Goal: Navigation & Orientation: Find specific page/section

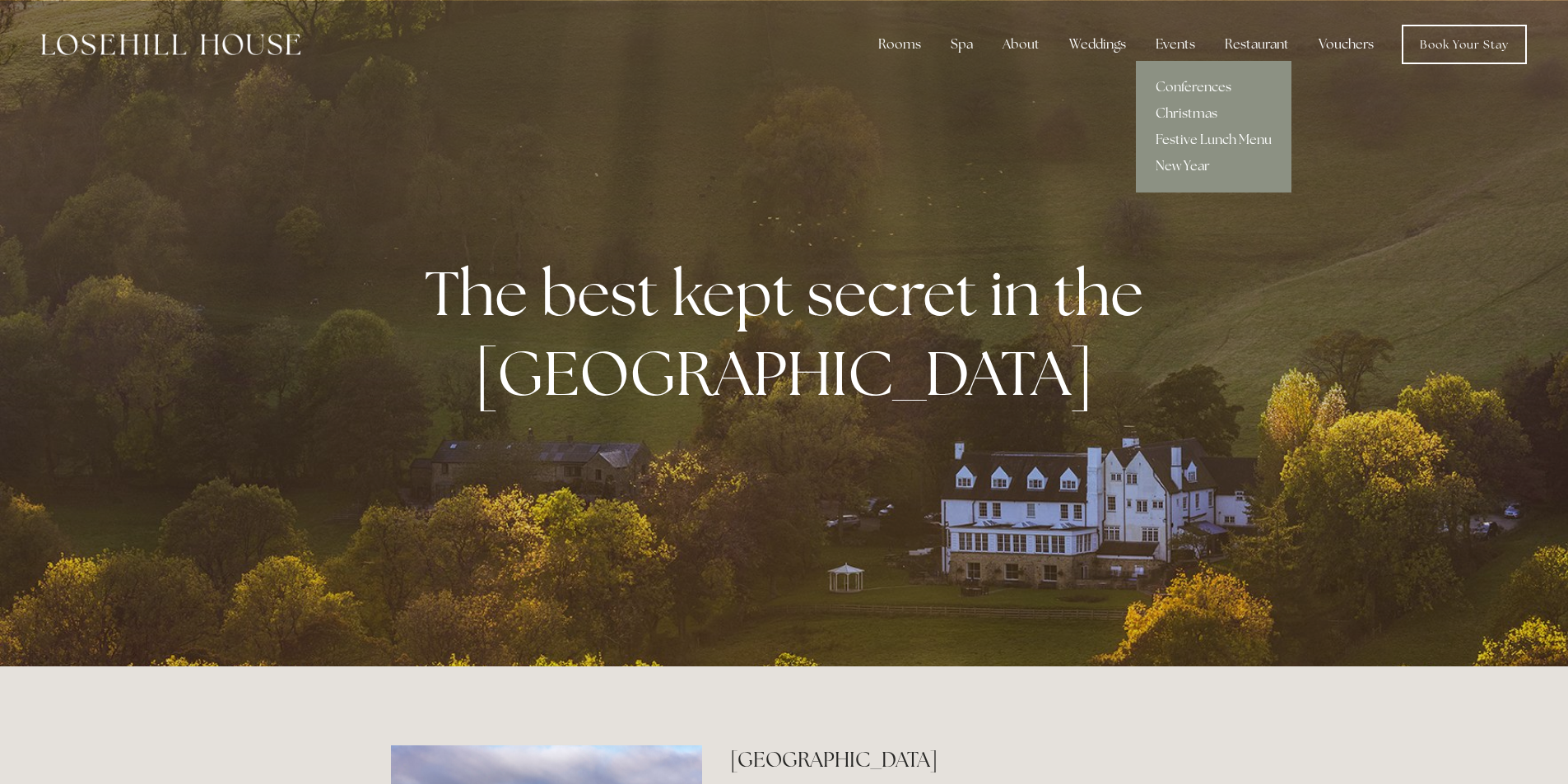
click at [1182, 115] on link "Christmas" at bounding box center [1213, 113] width 156 height 26
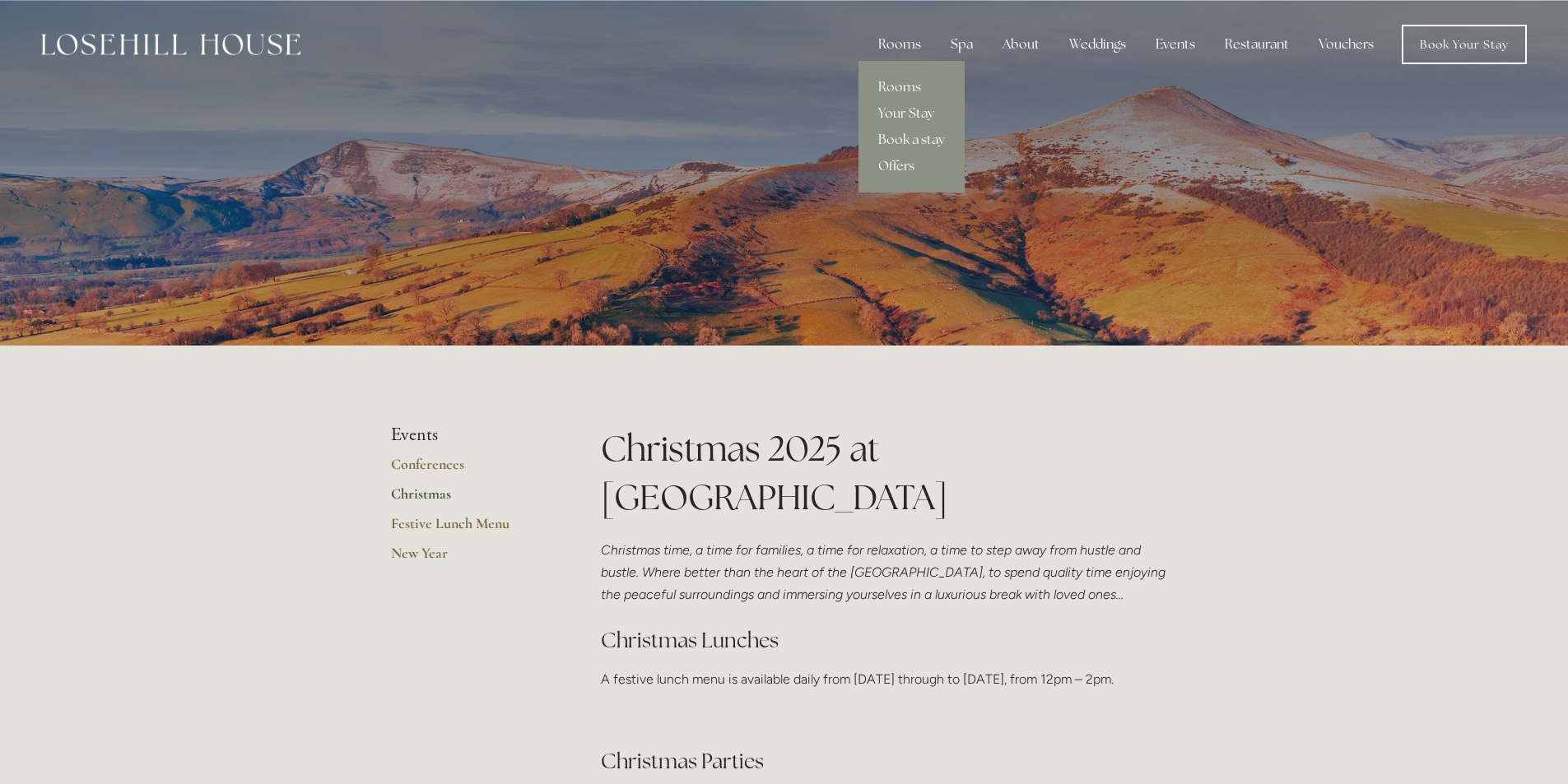
click at [896, 115] on link "Your Stay" at bounding box center [911, 113] width 106 height 26
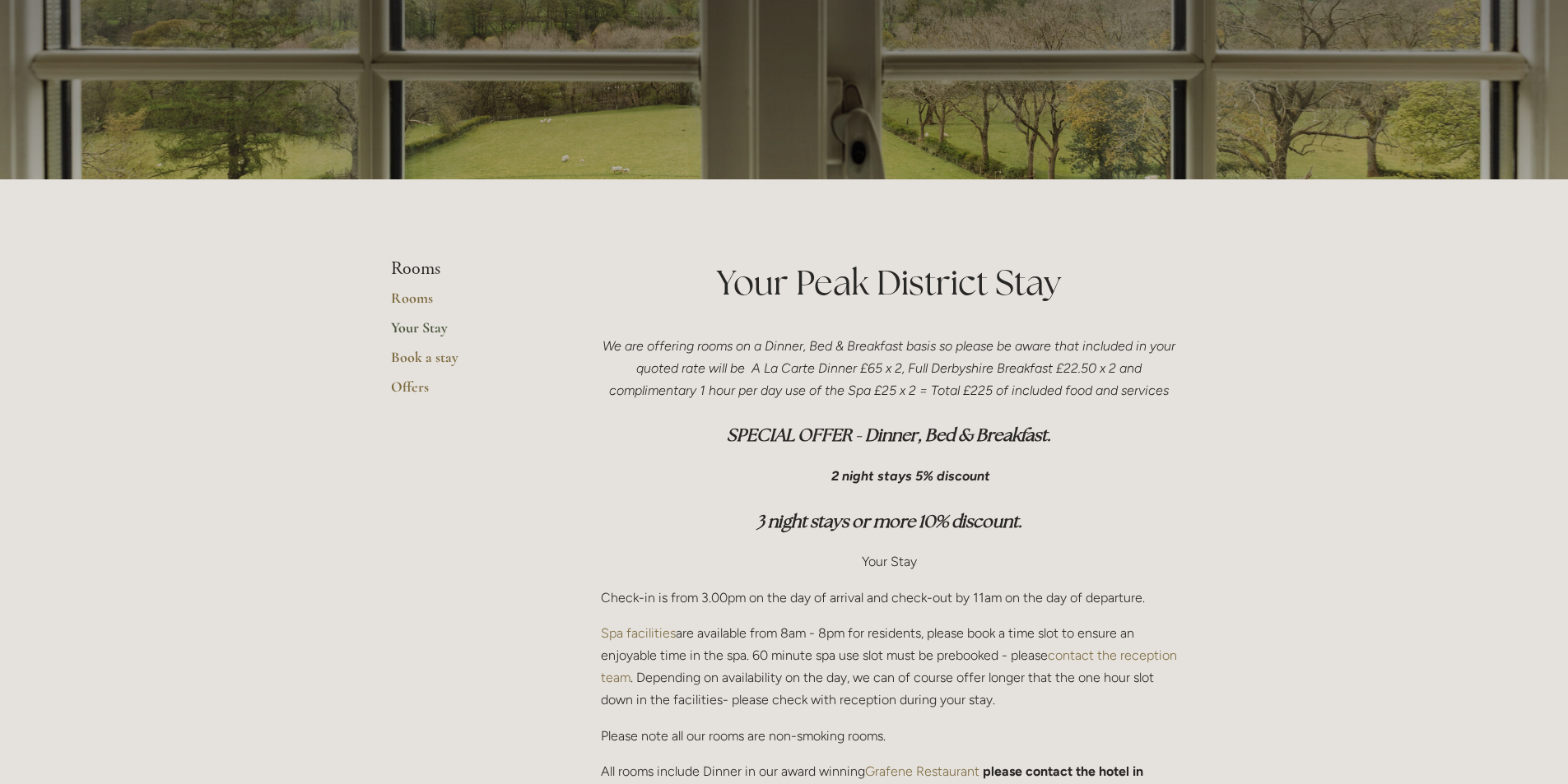
scroll to position [165, 0]
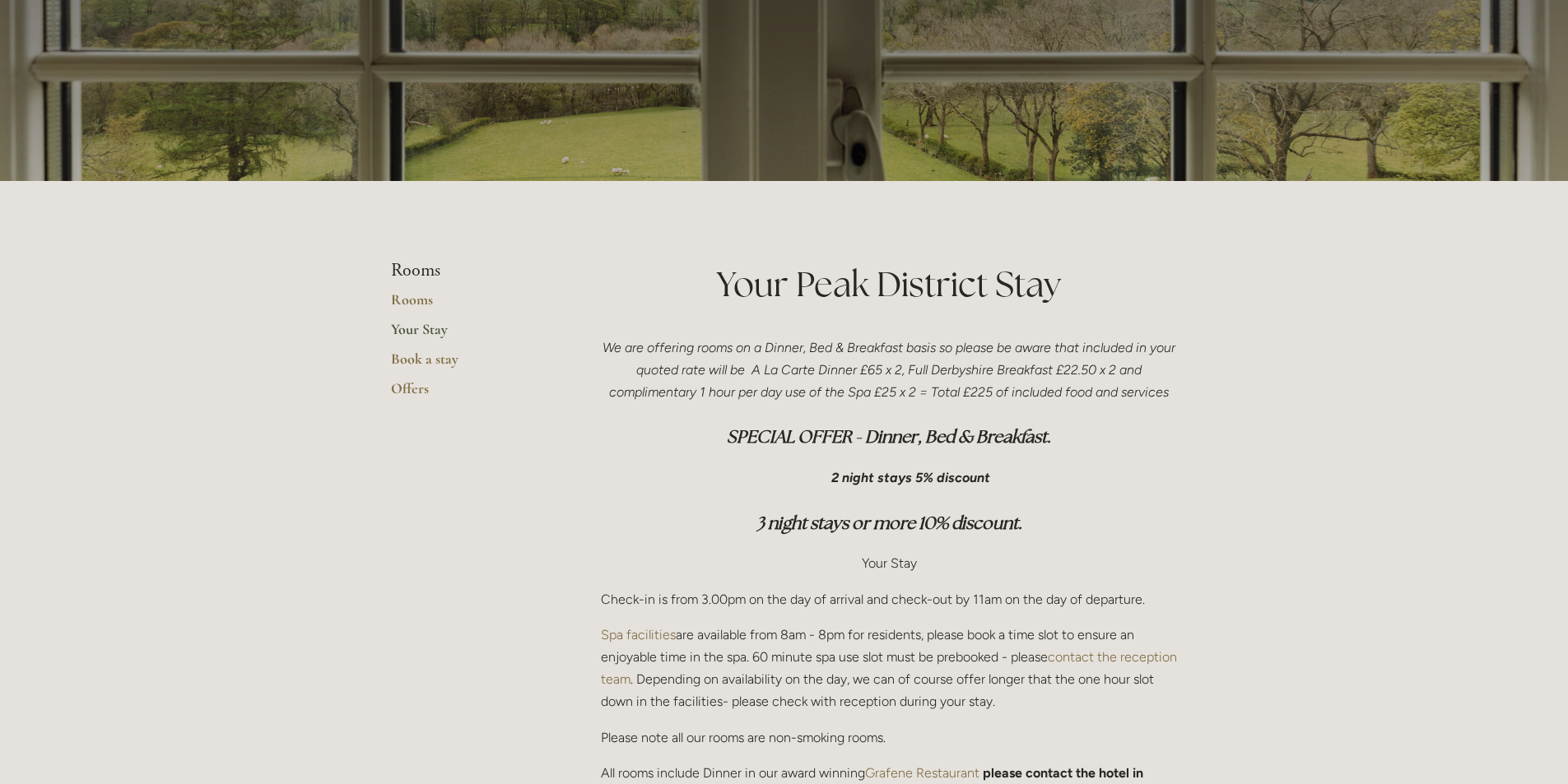
click at [405, 330] on link "Your Stay" at bounding box center [469, 335] width 157 height 30
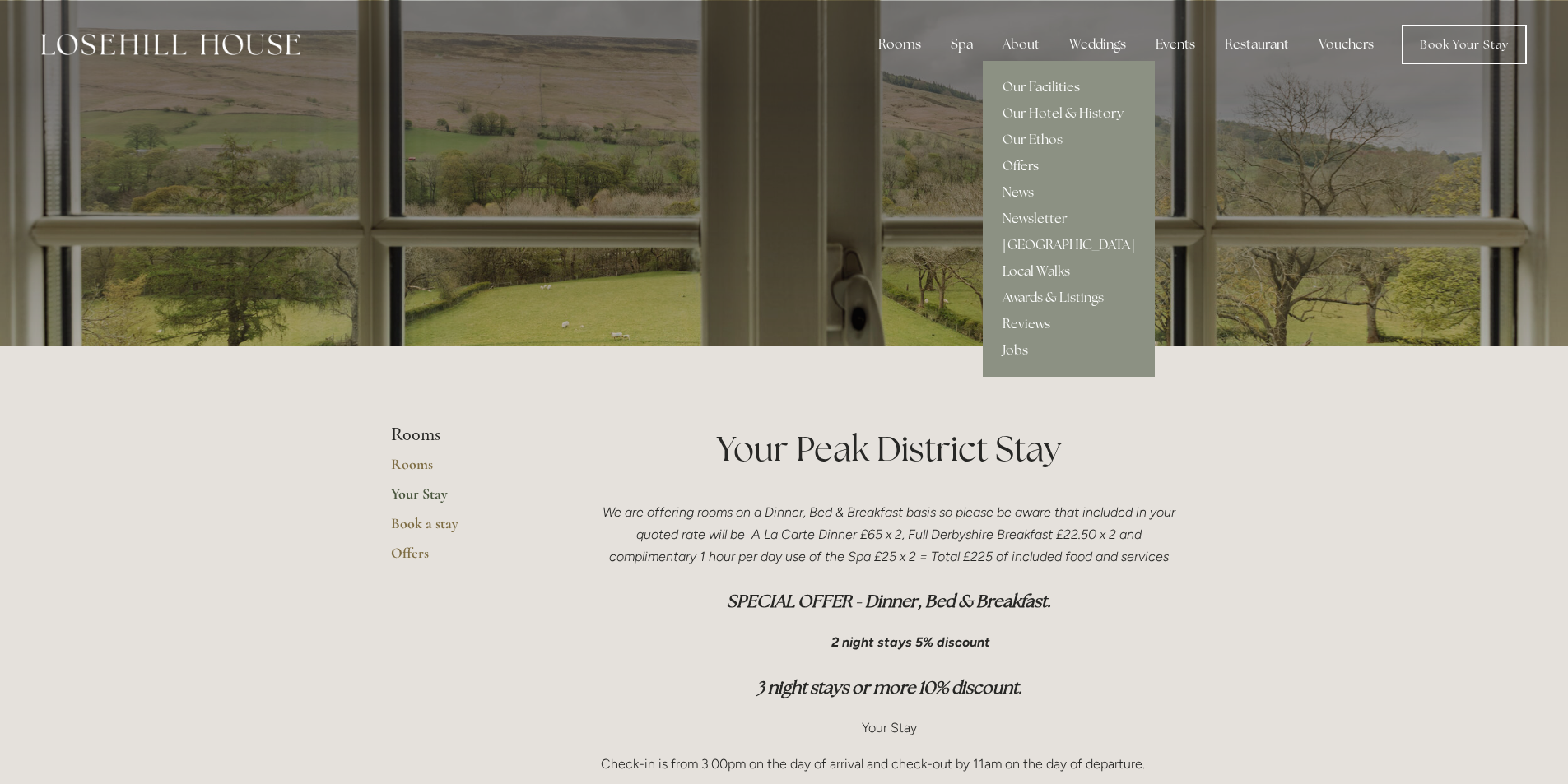
click at [1019, 170] on link "Offers" at bounding box center [1068, 166] width 172 height 26
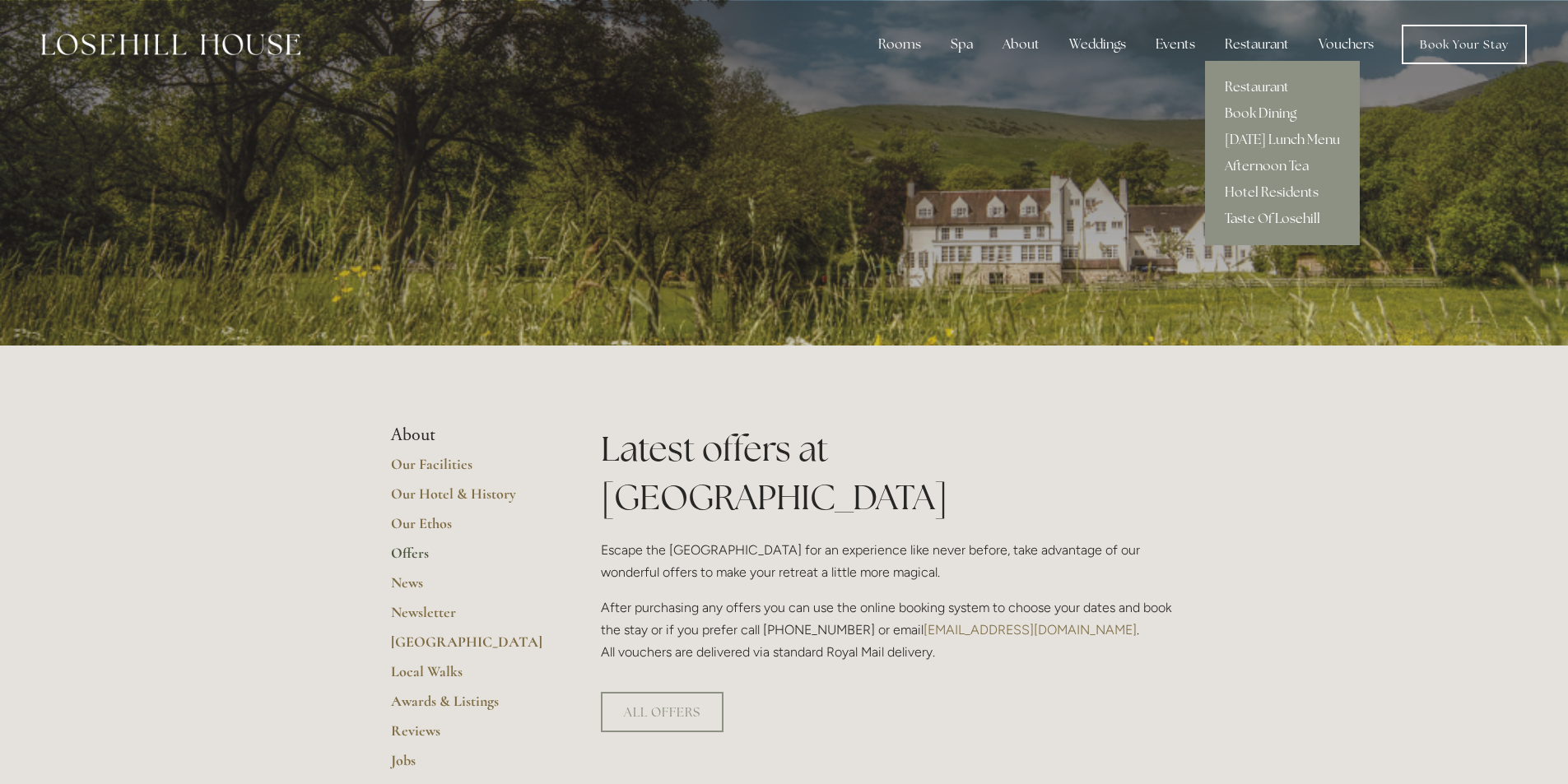
click at [1266, 223] on link "Taste Of Losehill" at bounding box center [1281, 218] width 155 height 26
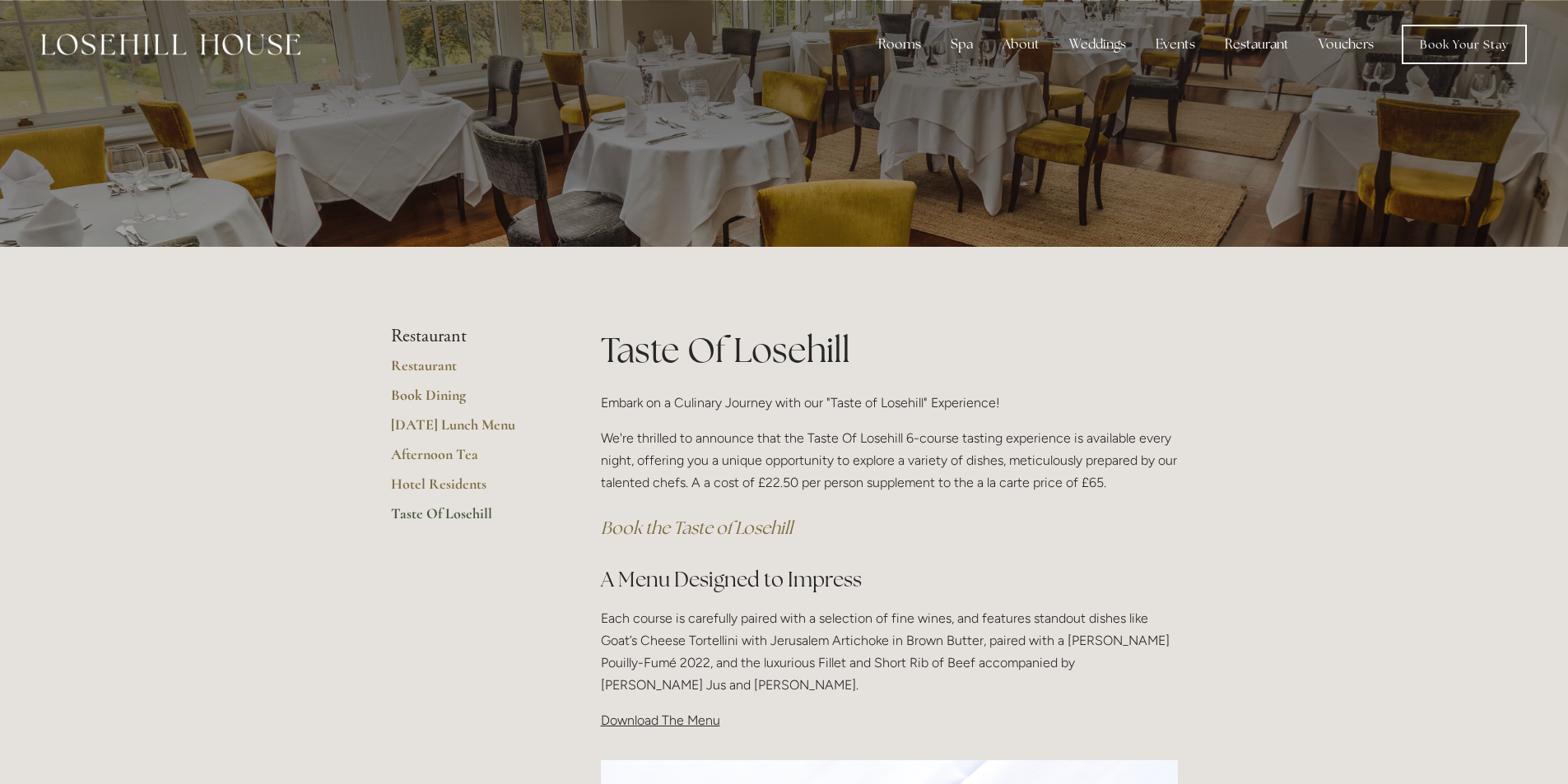
click at [1349, 48] on link "Vouchers" at bounding box center [1346, 44] width 81 height 33
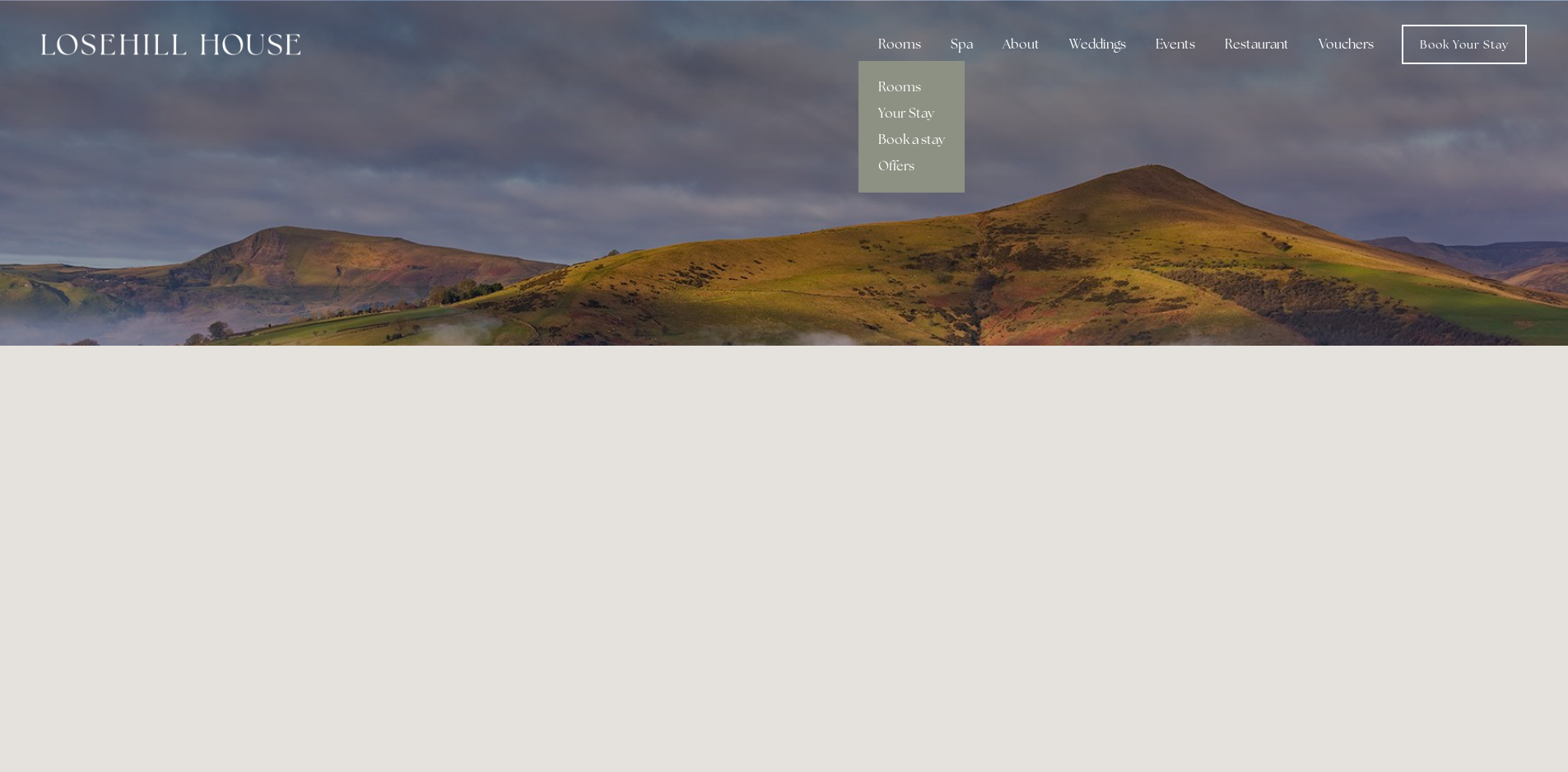
click at [905, 144] on link "Book a stay" at bounding box center [911, 140] width 106 height 26
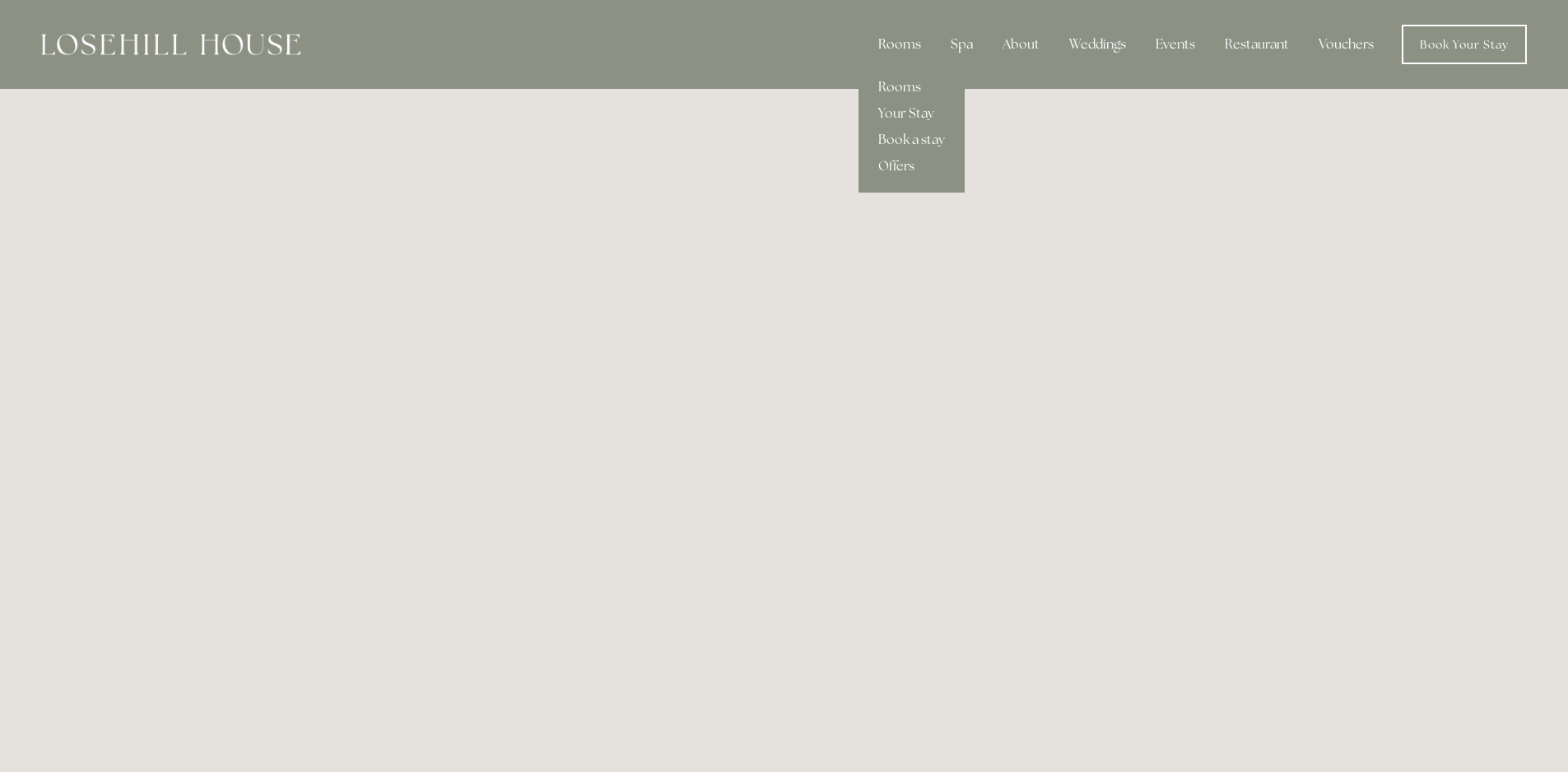
click at [894, 46] on div "Rooms" at bounding box center [899, 44] width 69 height 33
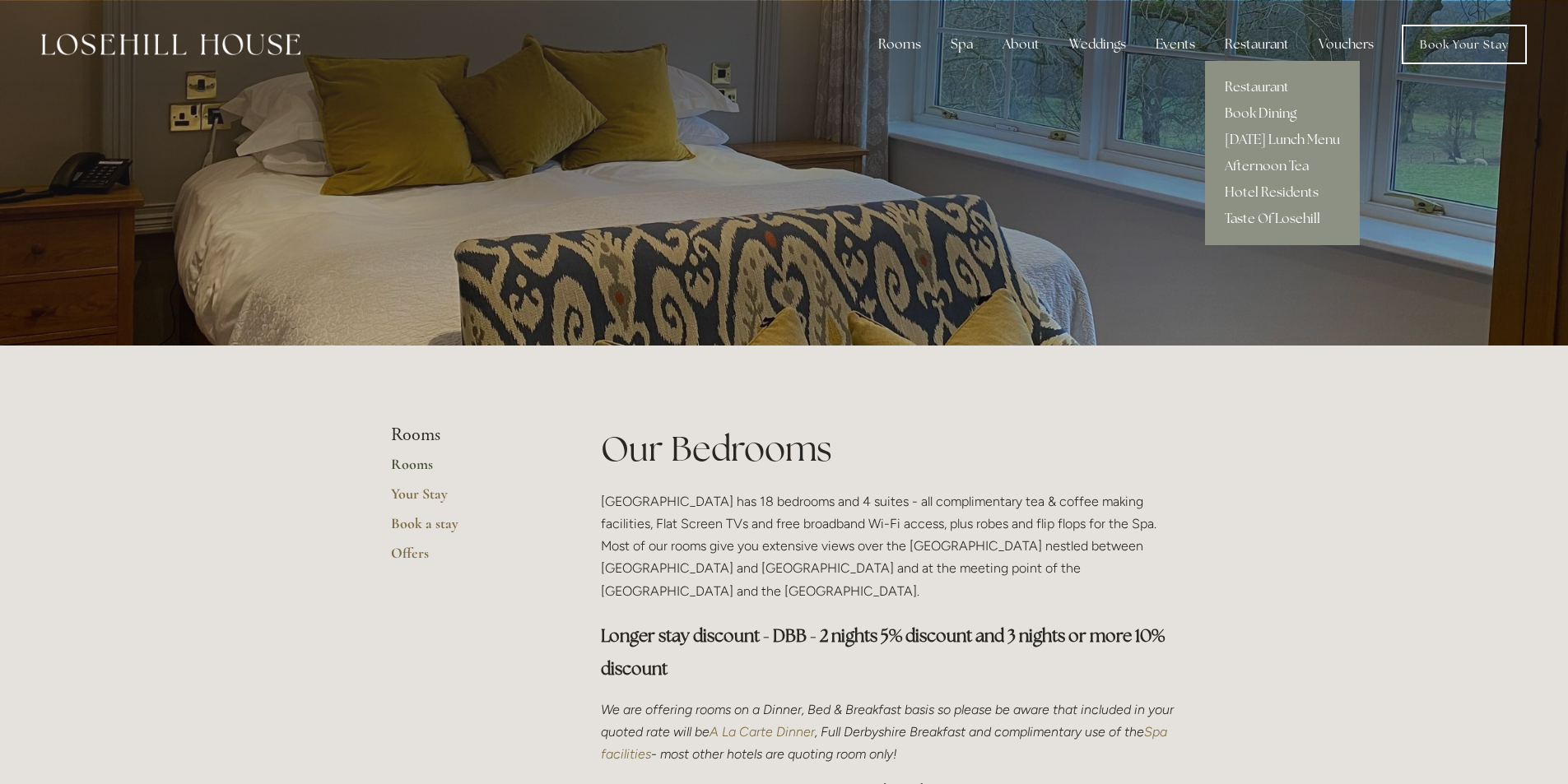
click at [1244, 218] on link "Taste Of Losehill" at bounding box center [1281, 218] width 155 height 26
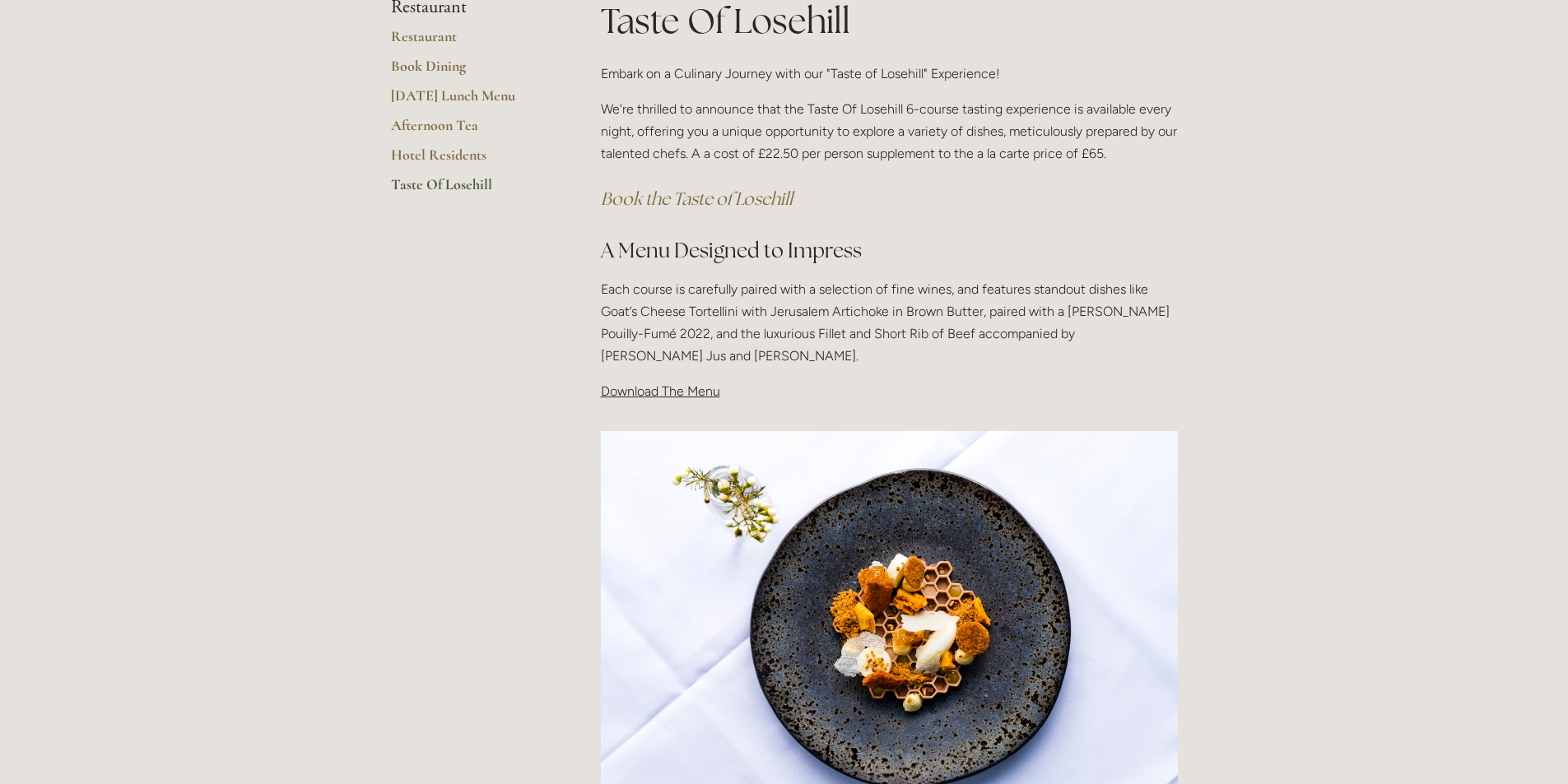
scroll to position [411, 0]
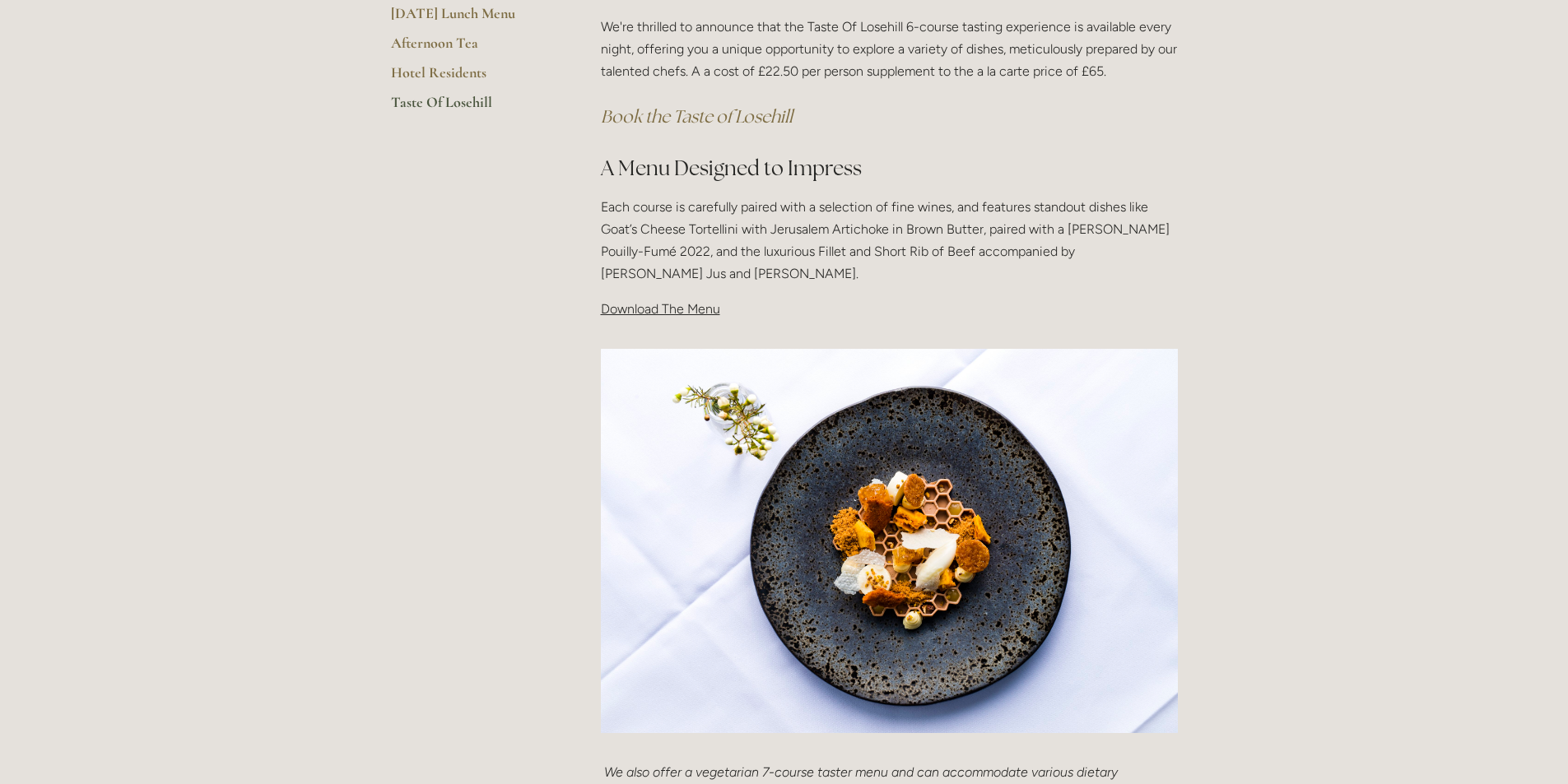
click at [646, 310] on span "Download The Menu" at bounding box center [660, 308] width 119 height 16
click at [695, 315] on span "Download The Menu" at bounding box center [660, 308] width 119 height 16
click at [628, 315] on span "Download The Menu" at bounding box center [660, 308] width 119 height 16
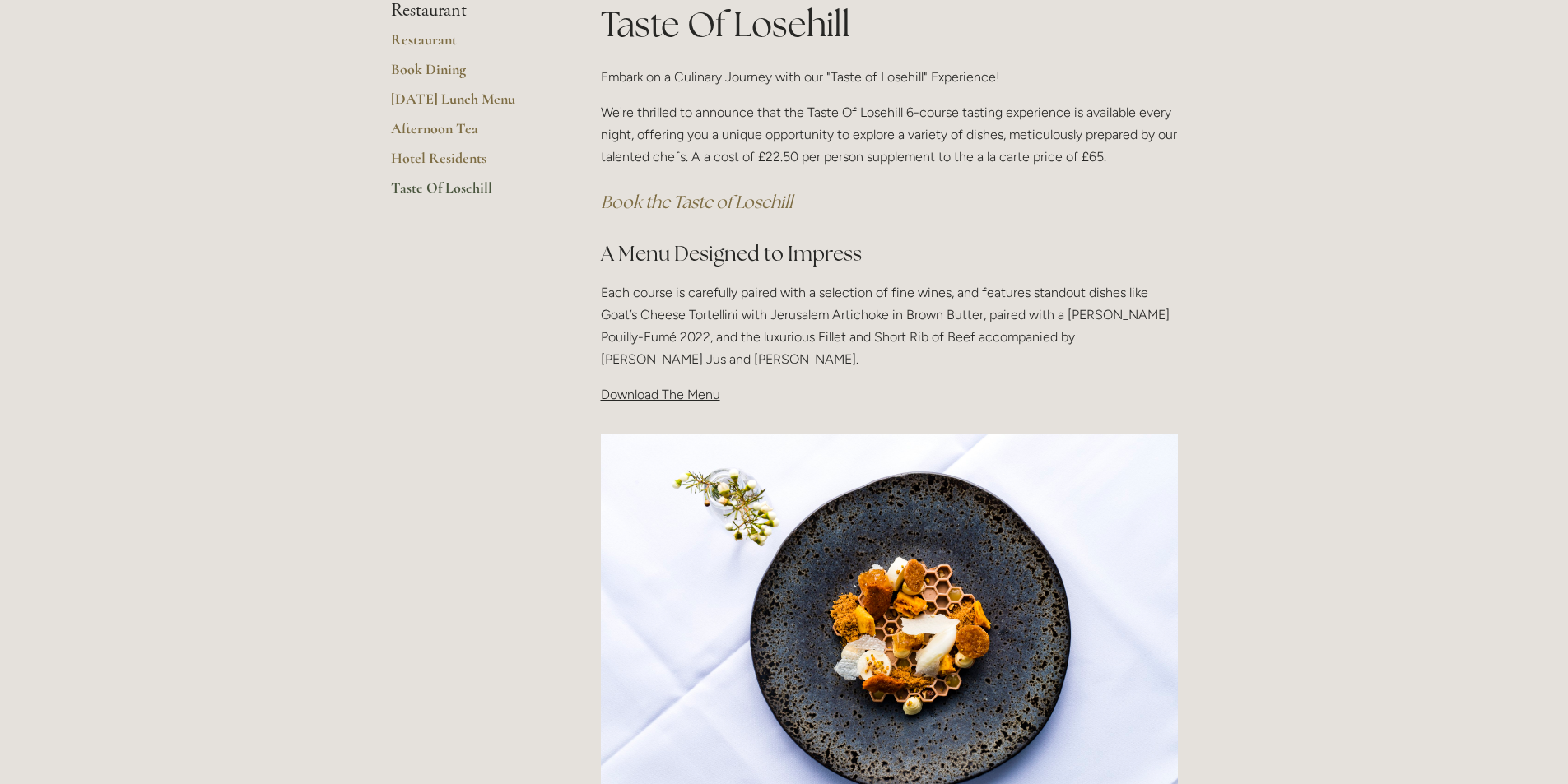
scroll to position [247, 0]
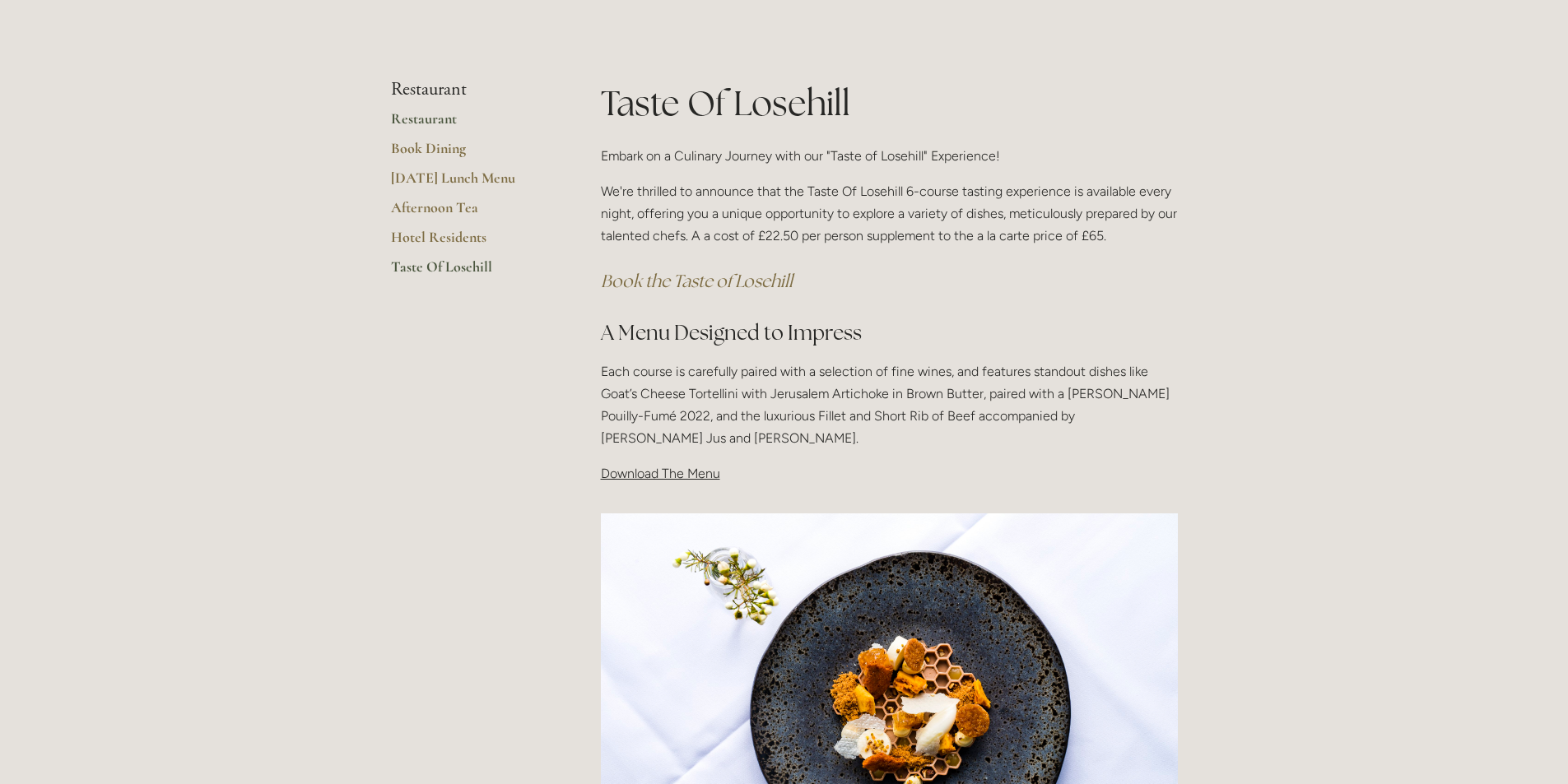
click at [432, 113] on link "Restaurant" at bounding box center [469, 124] width 157 height 30
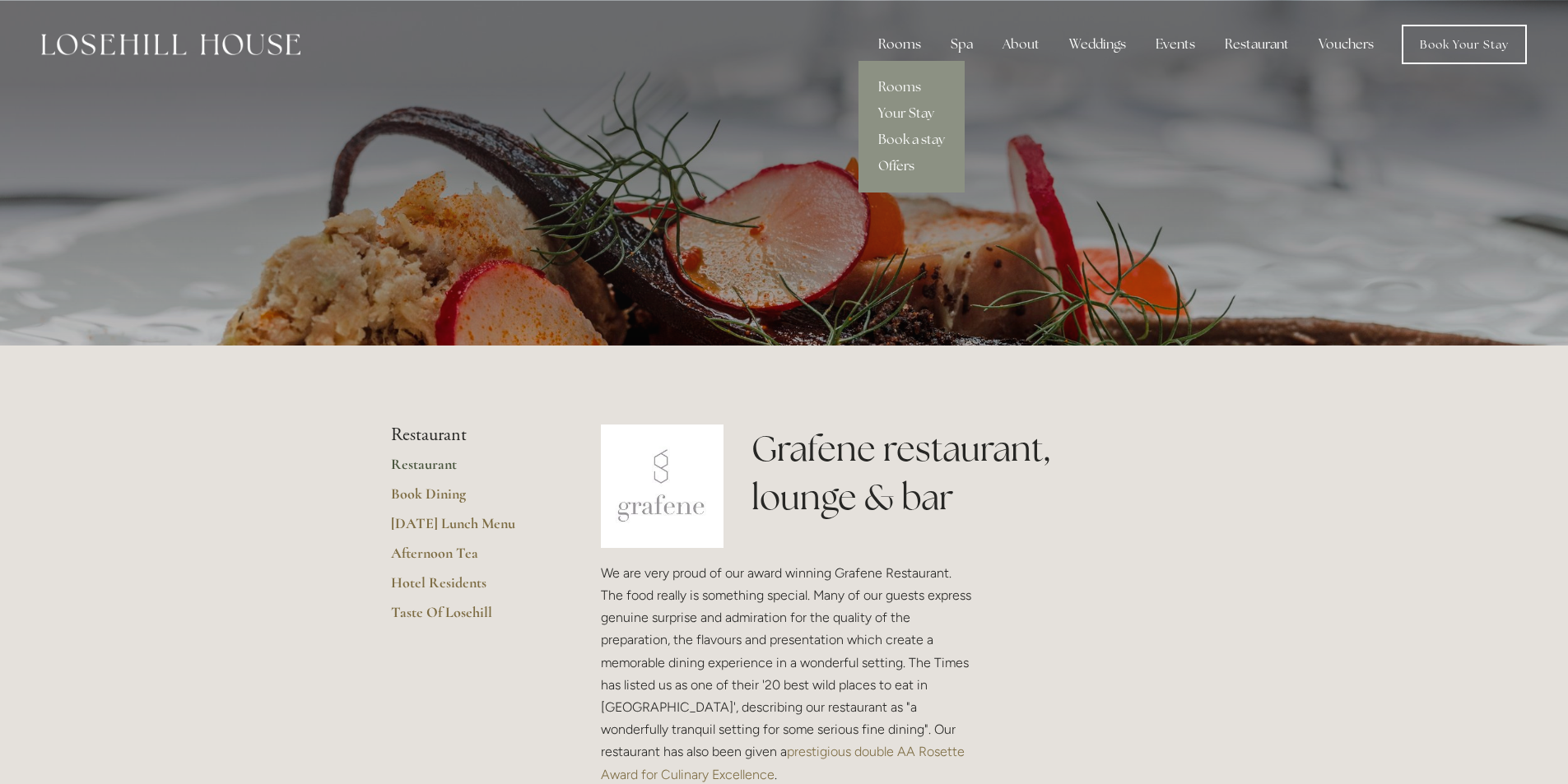
click at [911, 51] on div "Rooms" at bounding box center [899, 44] width 69 height 33
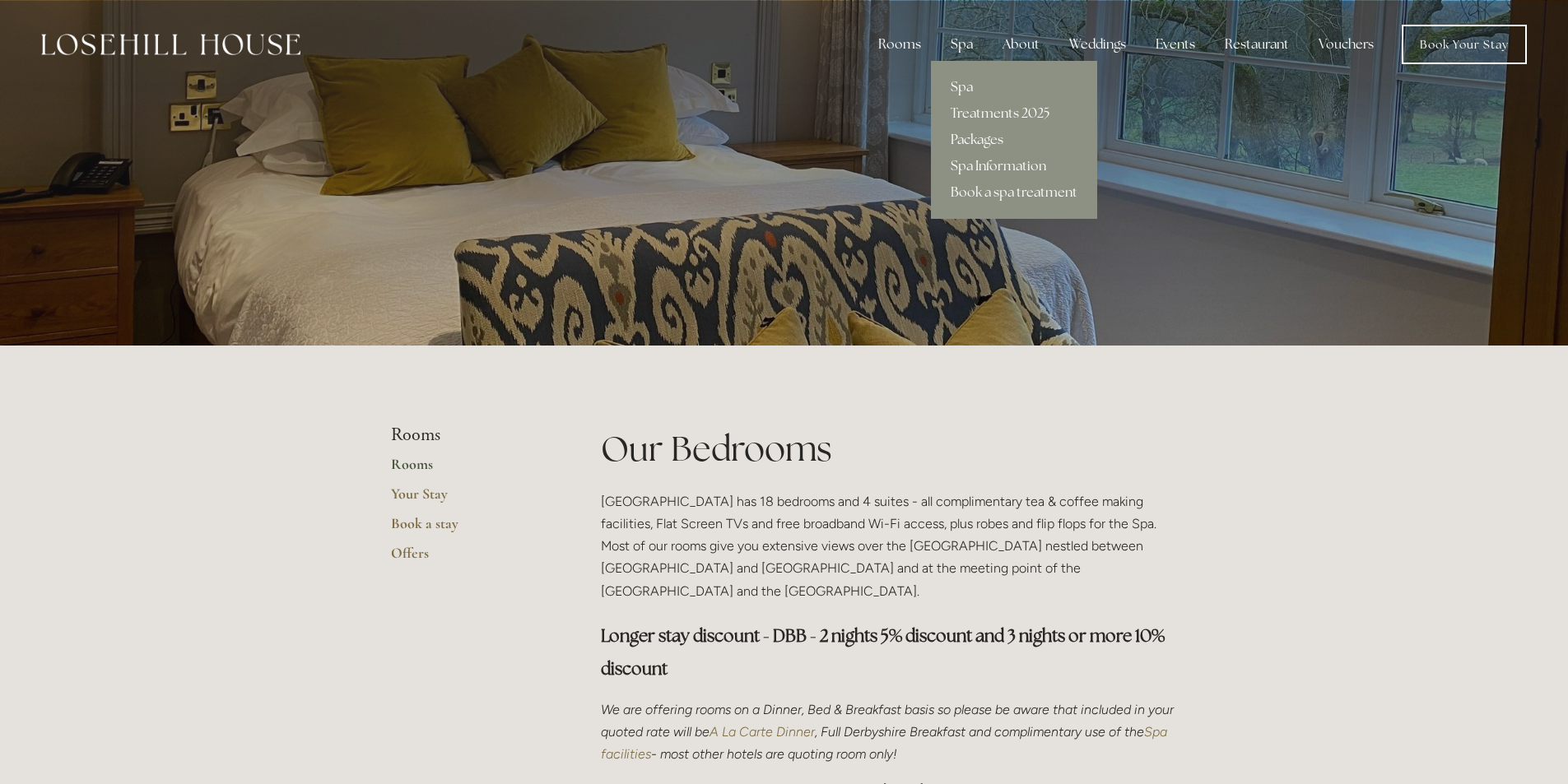
click at [977, 143] on link "Packages" at bounding box center [1014, 140] width 167 height 26
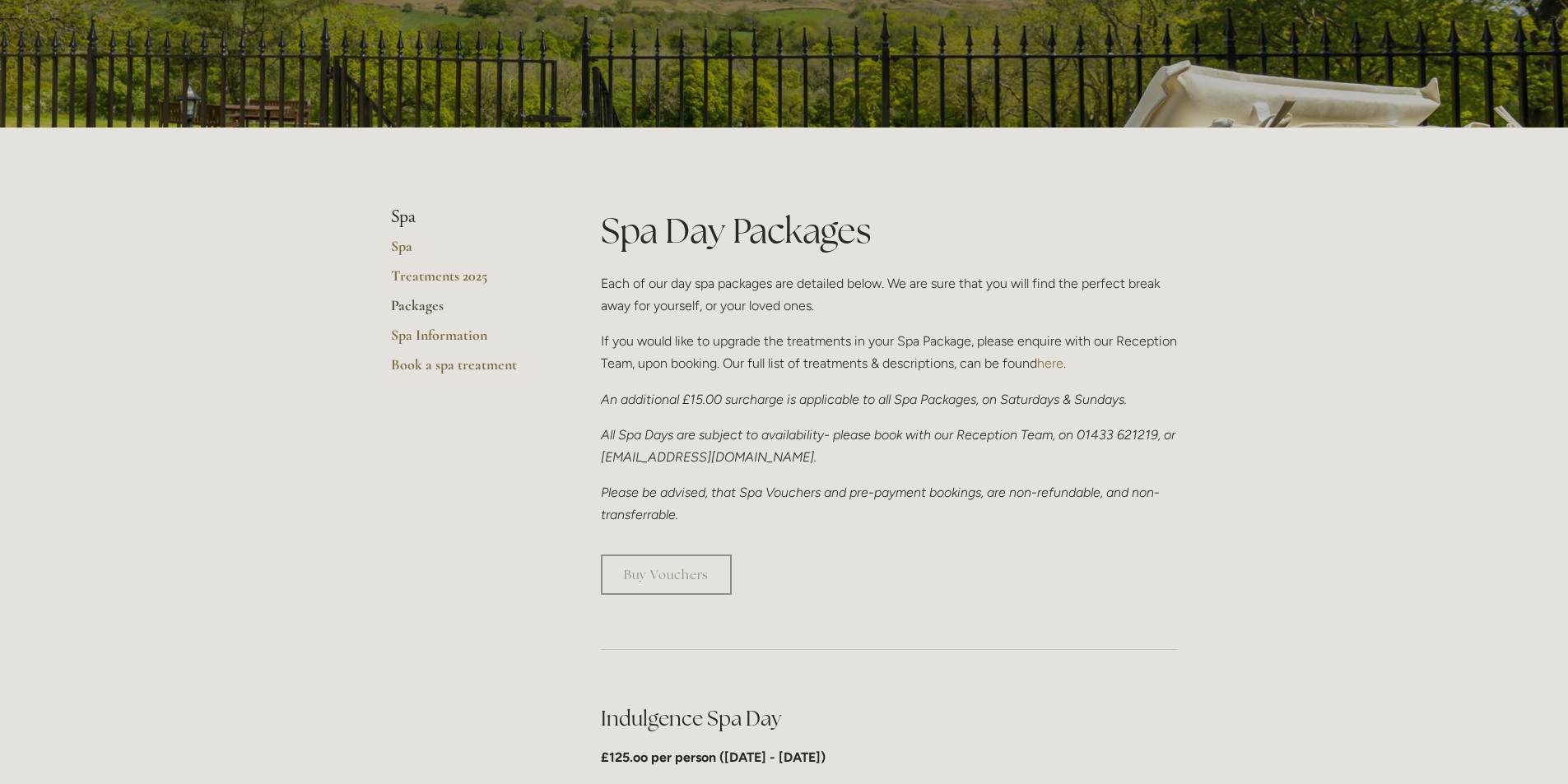
scroll to position [82, 0]
